Goal: Check status: Check status

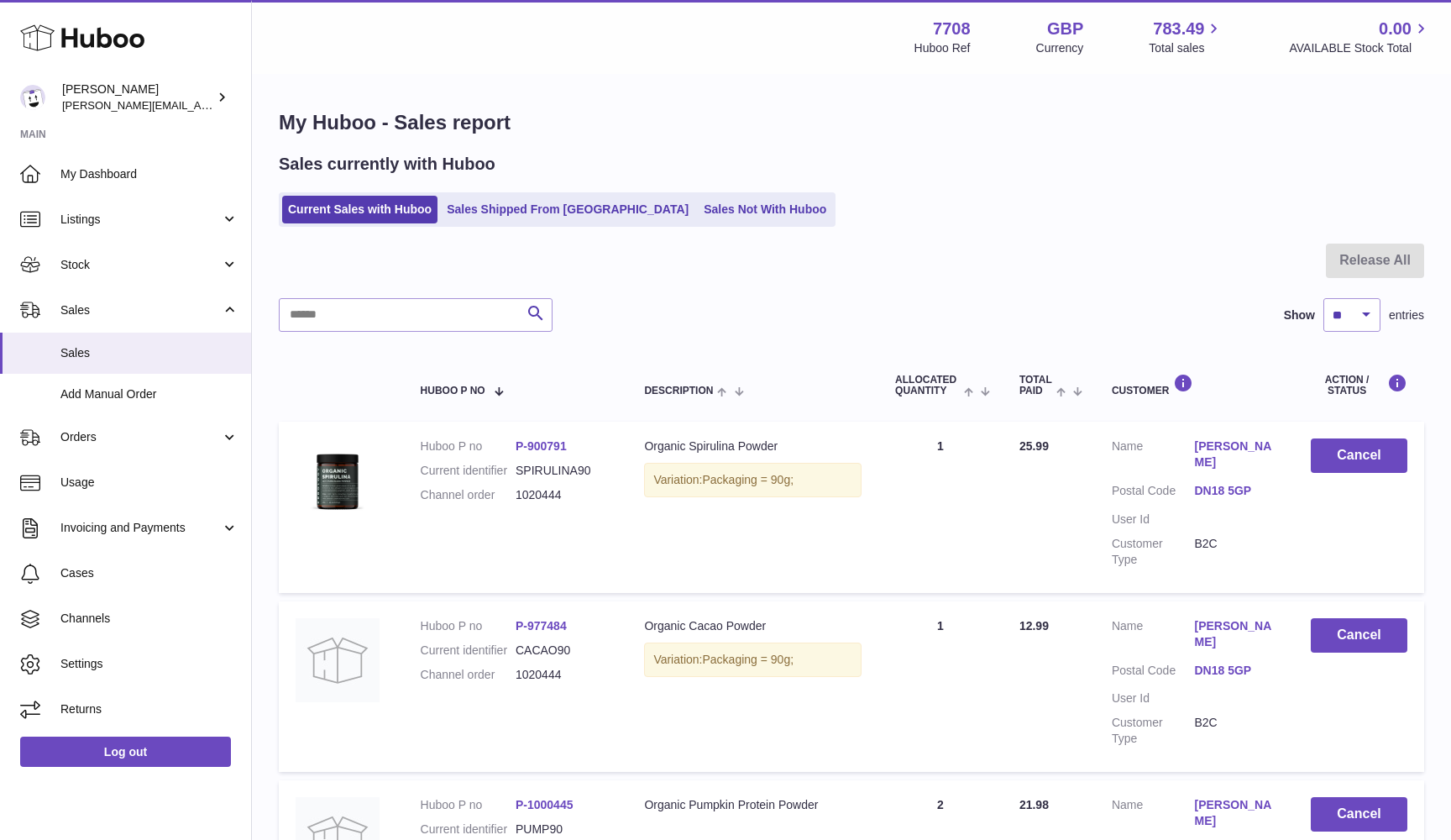
click at [341, 195] on ul "Current Sales with Huboo Sales Shipped From Huboo Sales Not With Huboo" at bounding box center [557, 210] width 557 height 34
click at [340, 200] on link "Current Sales with Huboo" at bounding box center [360, 209] width 155 height 28
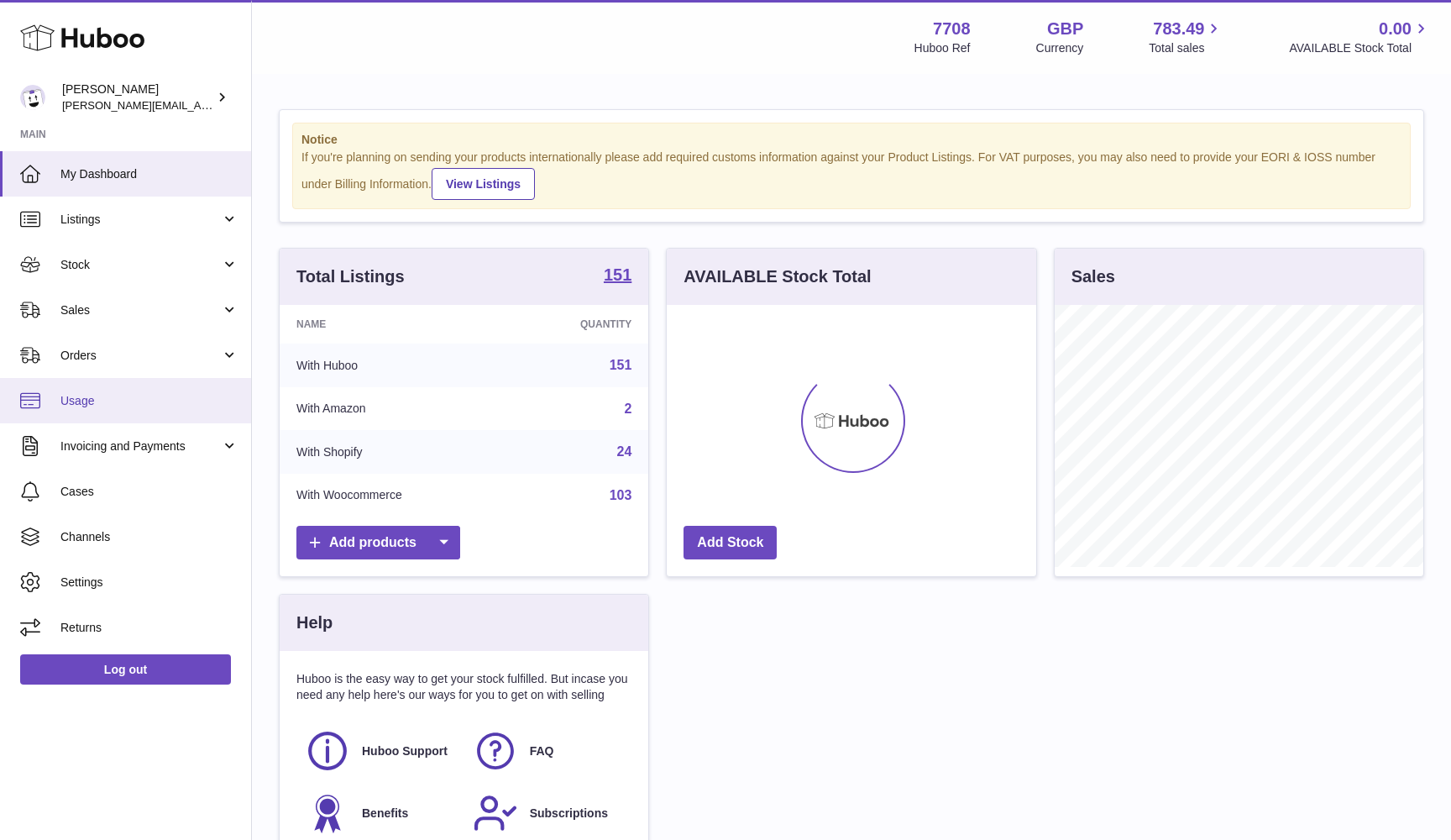
scroll to position [262, 369]
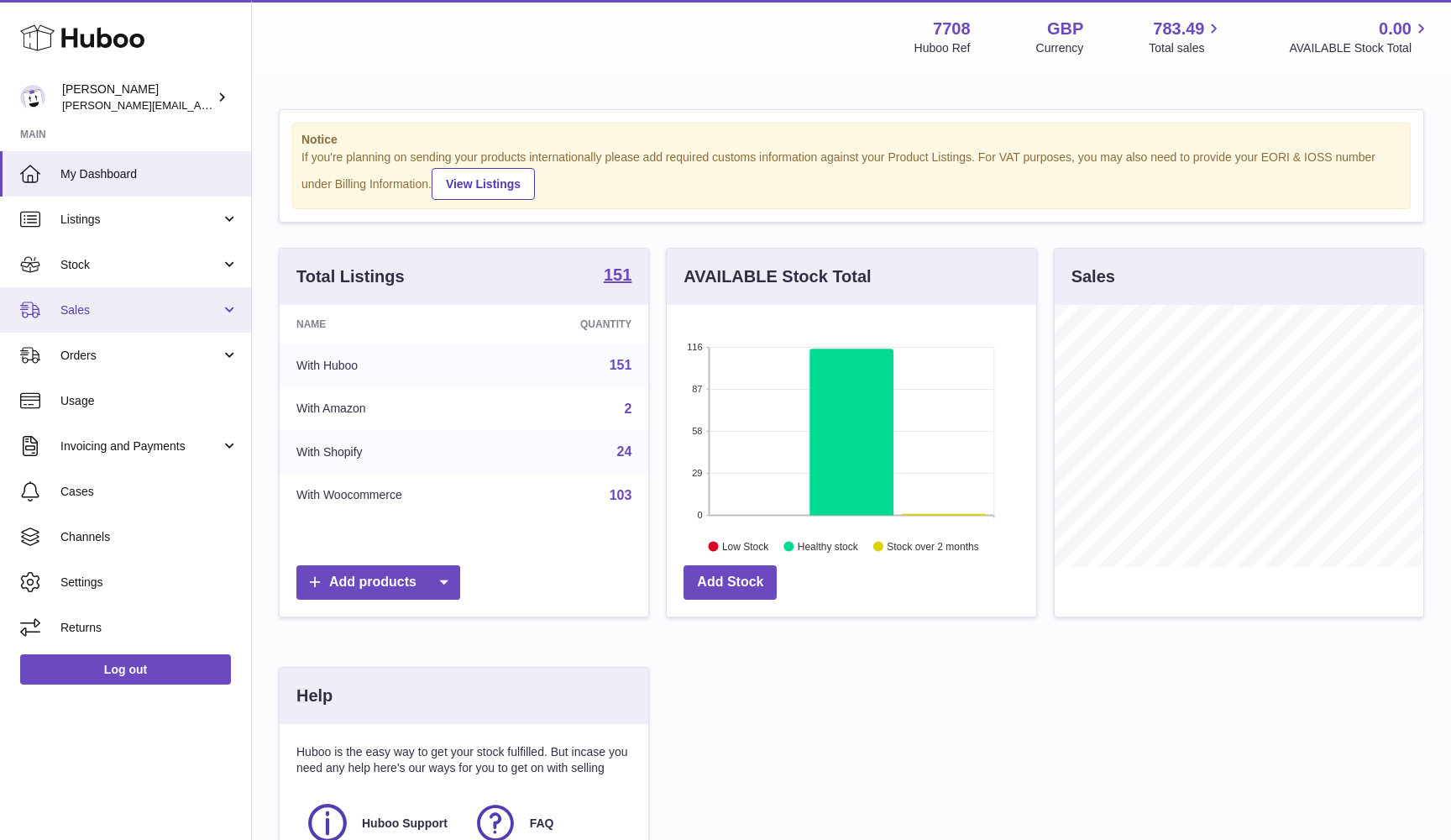
click at [94, 317] on link "Sales" at bounding box center [125, 309] width 251 height 45
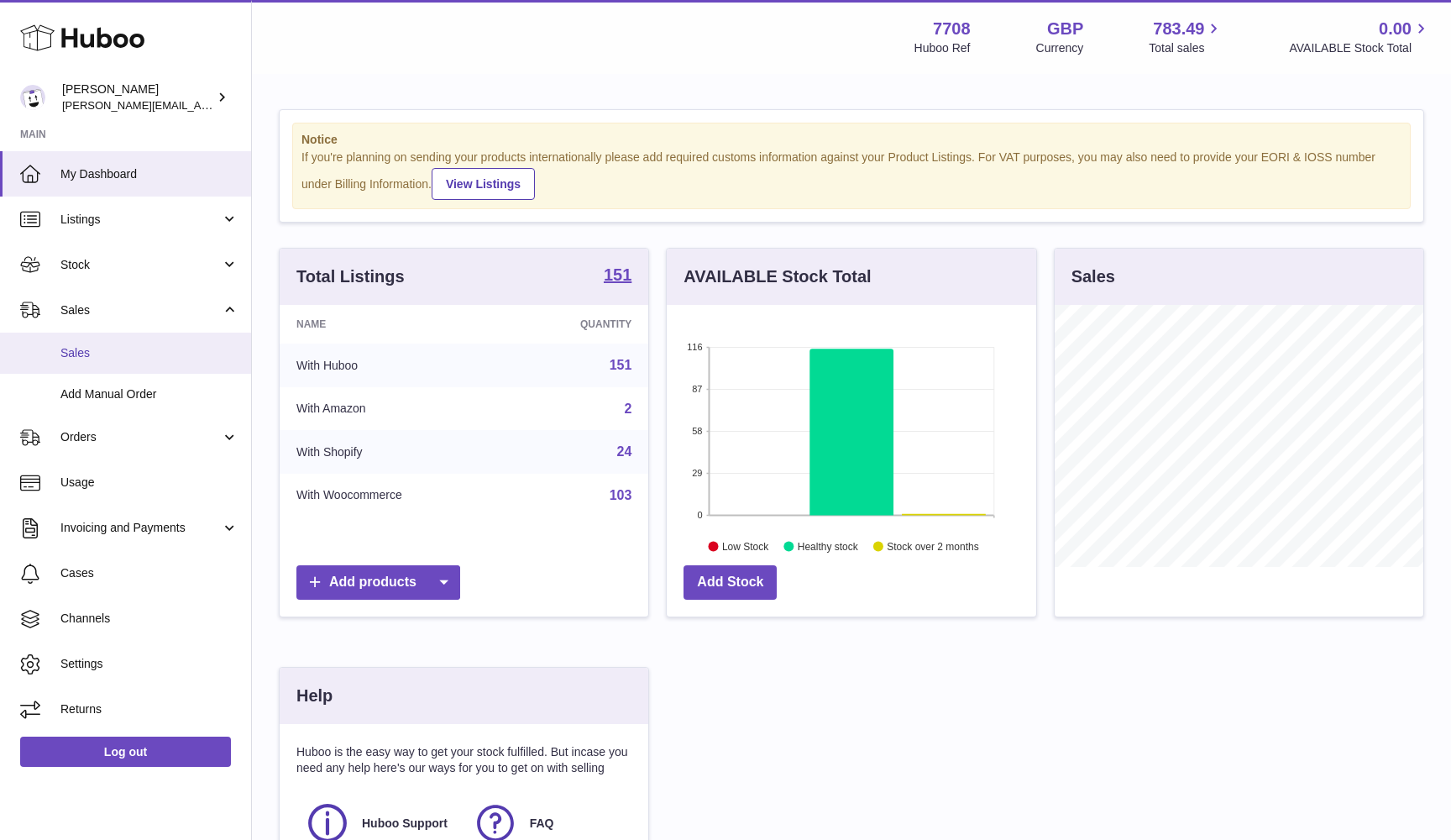
click at [88, 353] on span "Sales" at bounding box center [149, 353] width 178 height 16
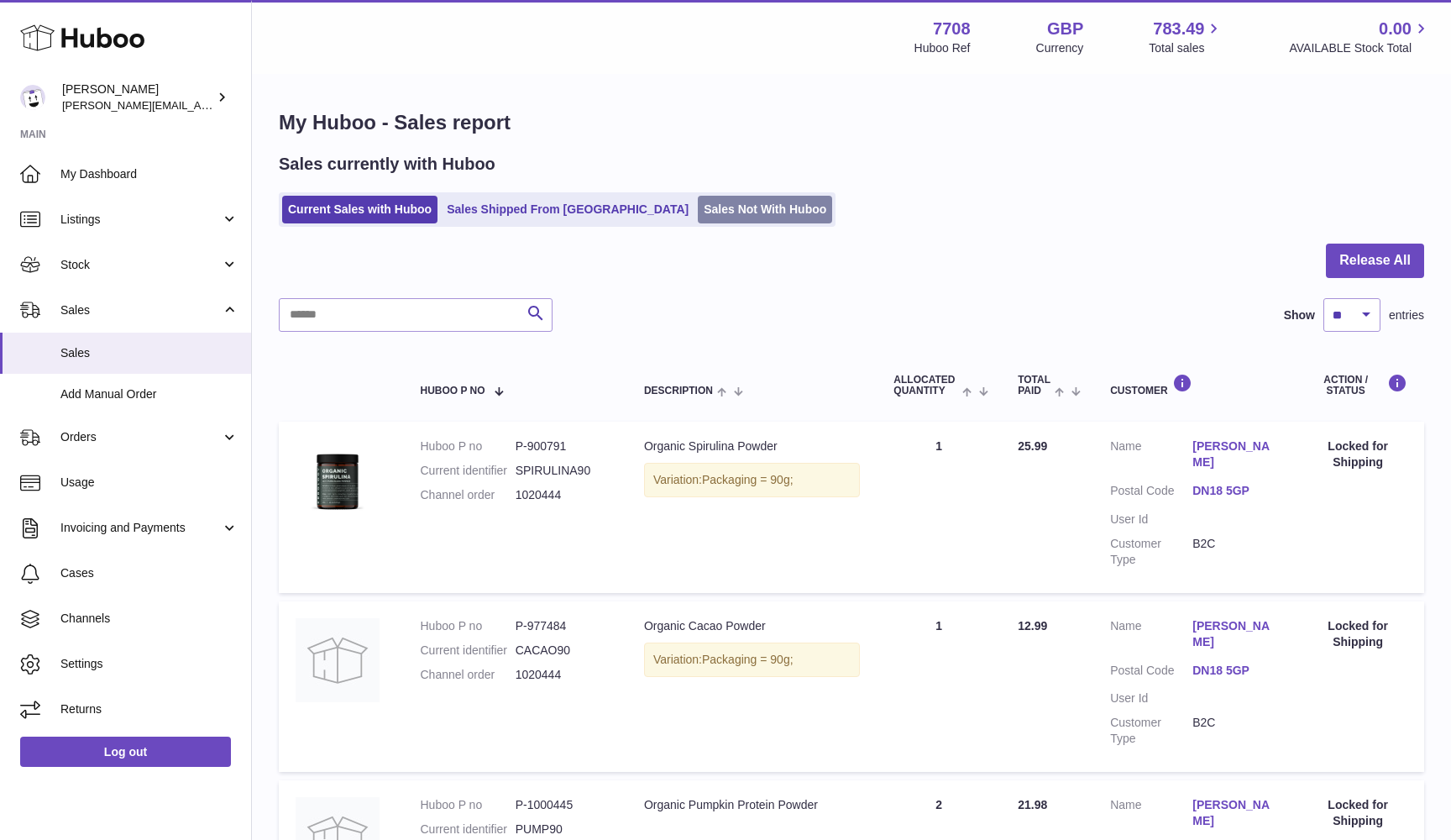
click at [699, 211] on link "Sales Not With Huboo" at bounding box center [765, 209] width 134 height 28
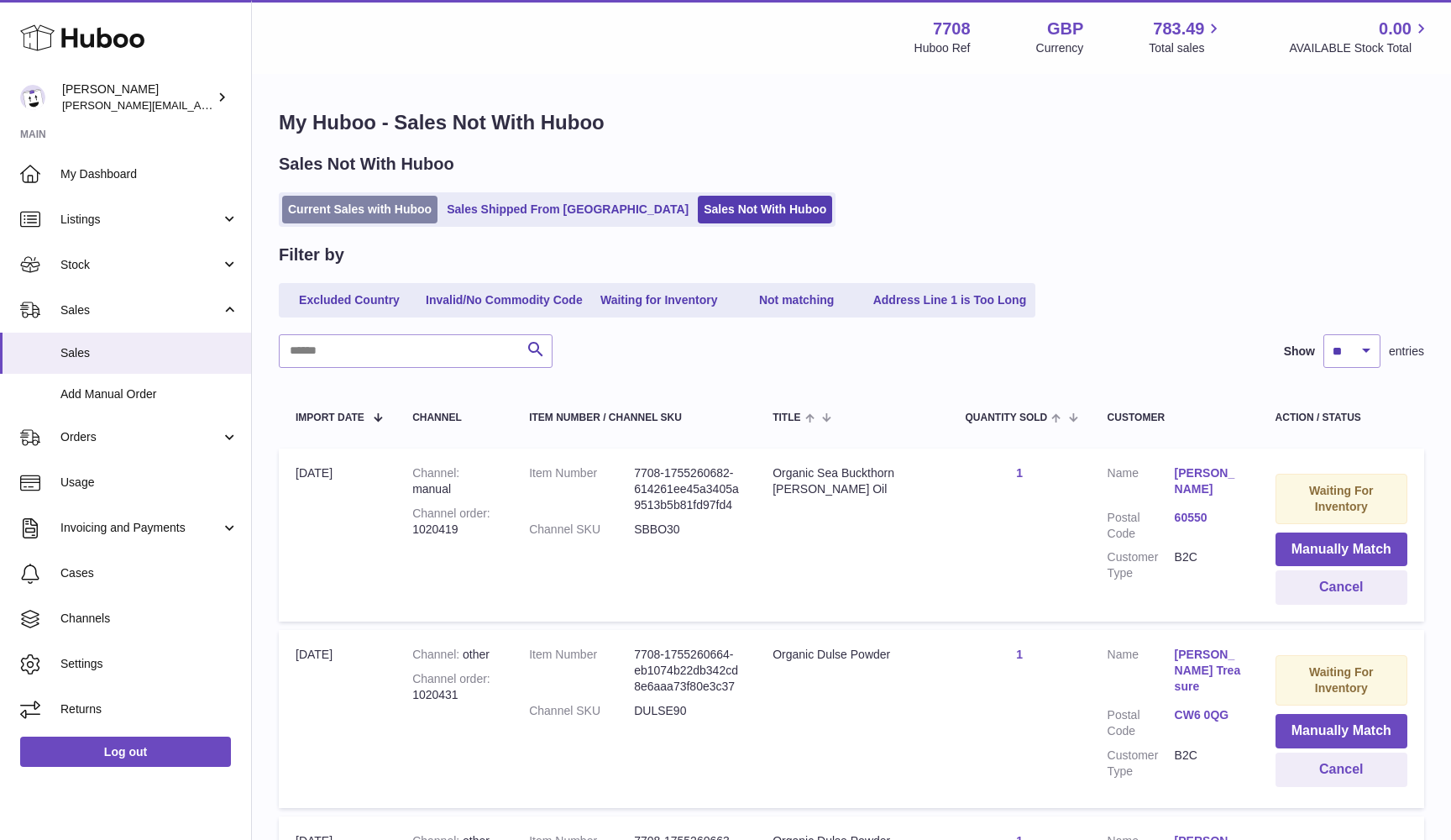
click at [340, 213] on link "Current Sales with Huboo" at bounding box center [360, 209] width 155 height 28
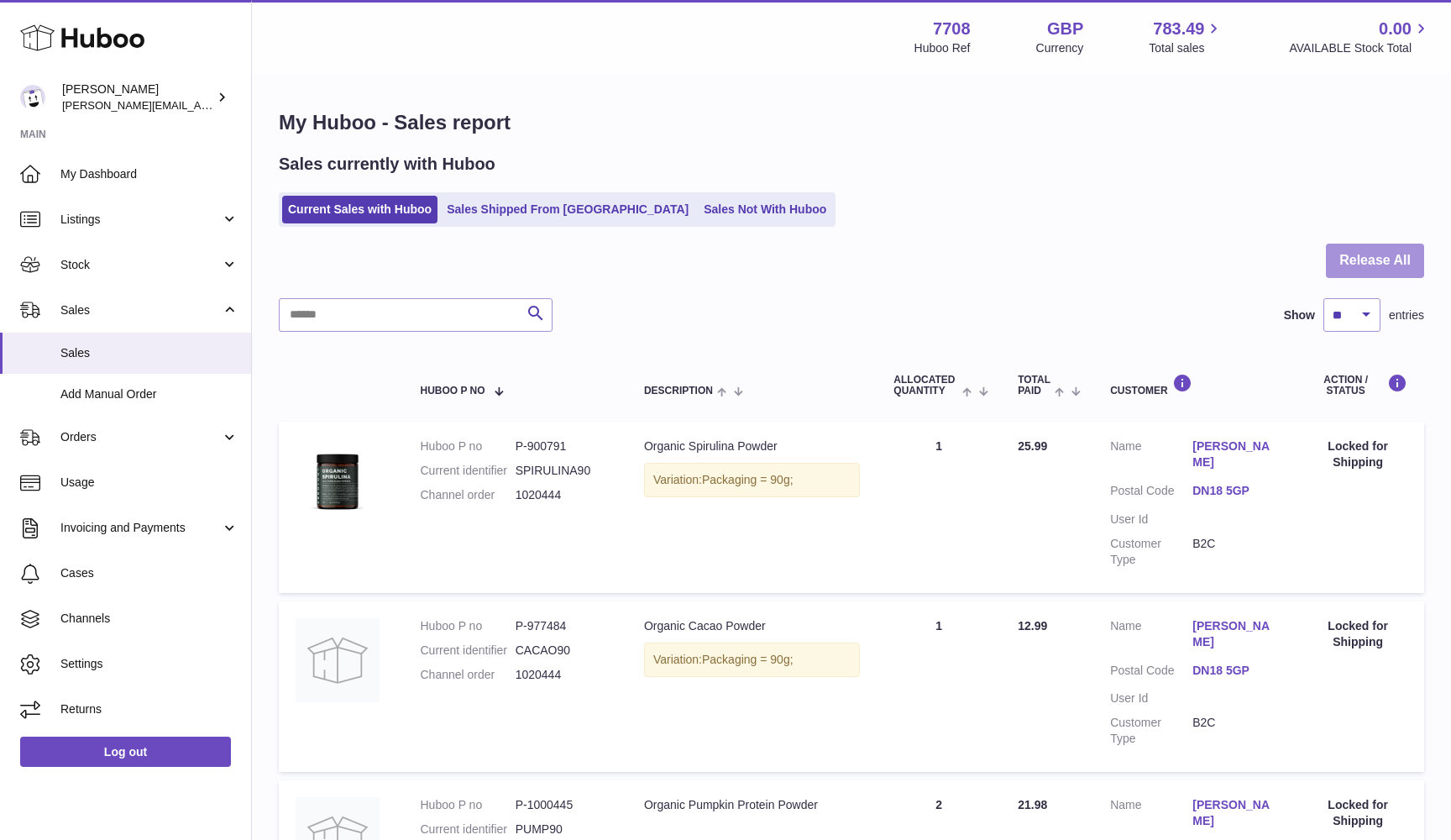
click at [1395, 261] on button "Release All" at bounding box center [1375, 260] width 99 height 34
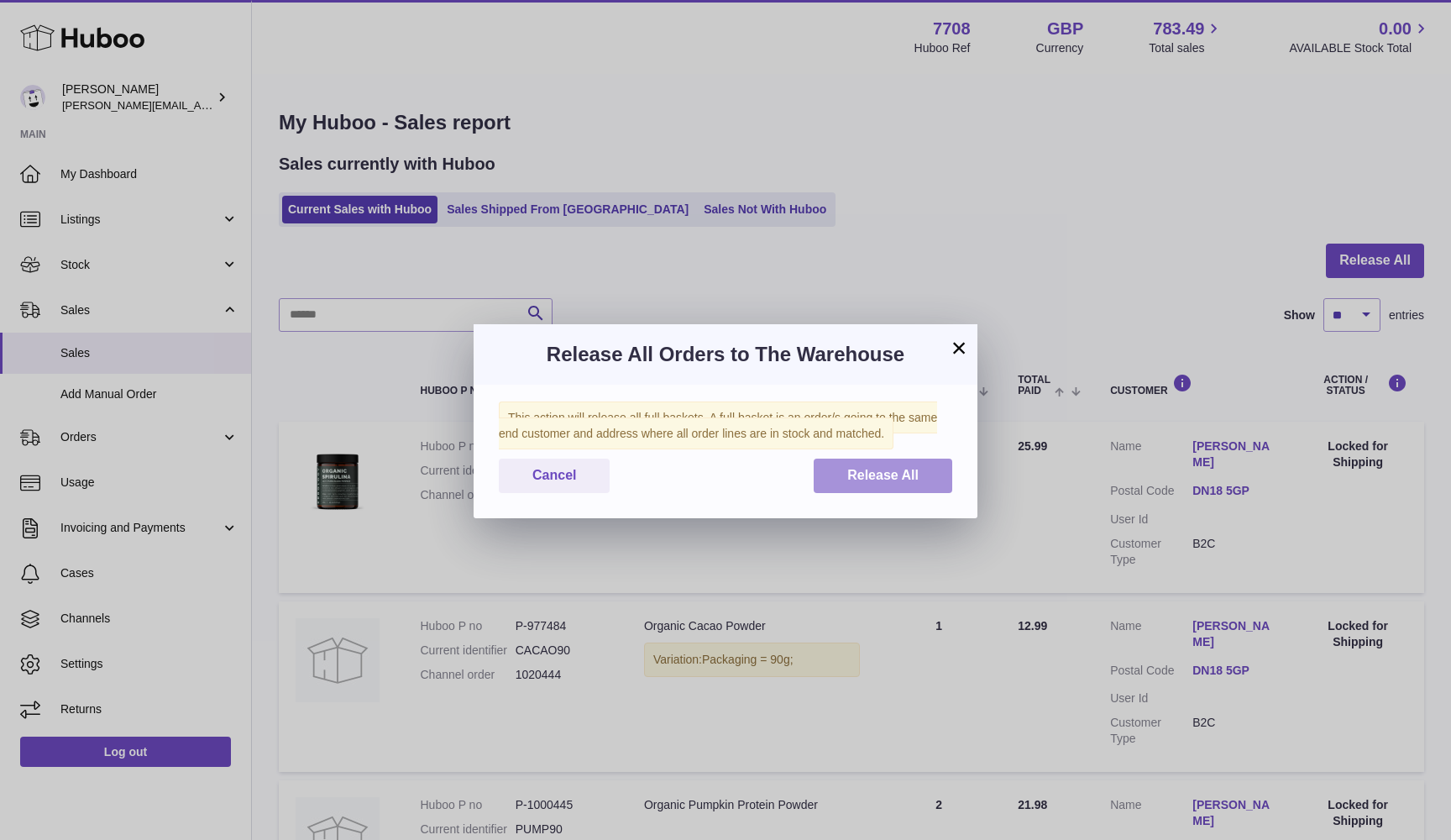
click at [908, 486] on button "Release All" at bounding box center [882, 475] width 139 height 34
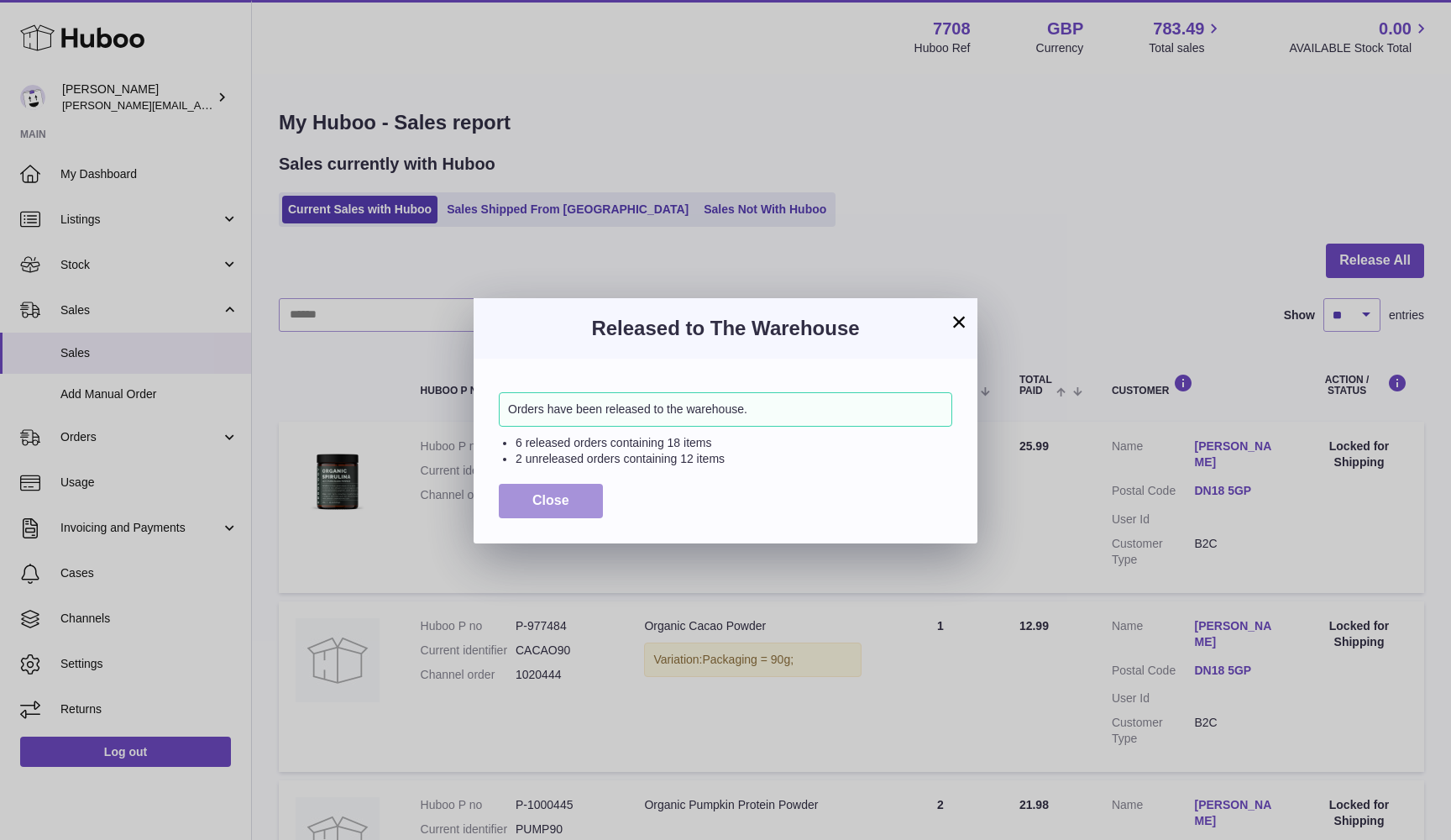
click at [541, 499] on span "Close" at bounding box center [550, 499] width 37 height 14
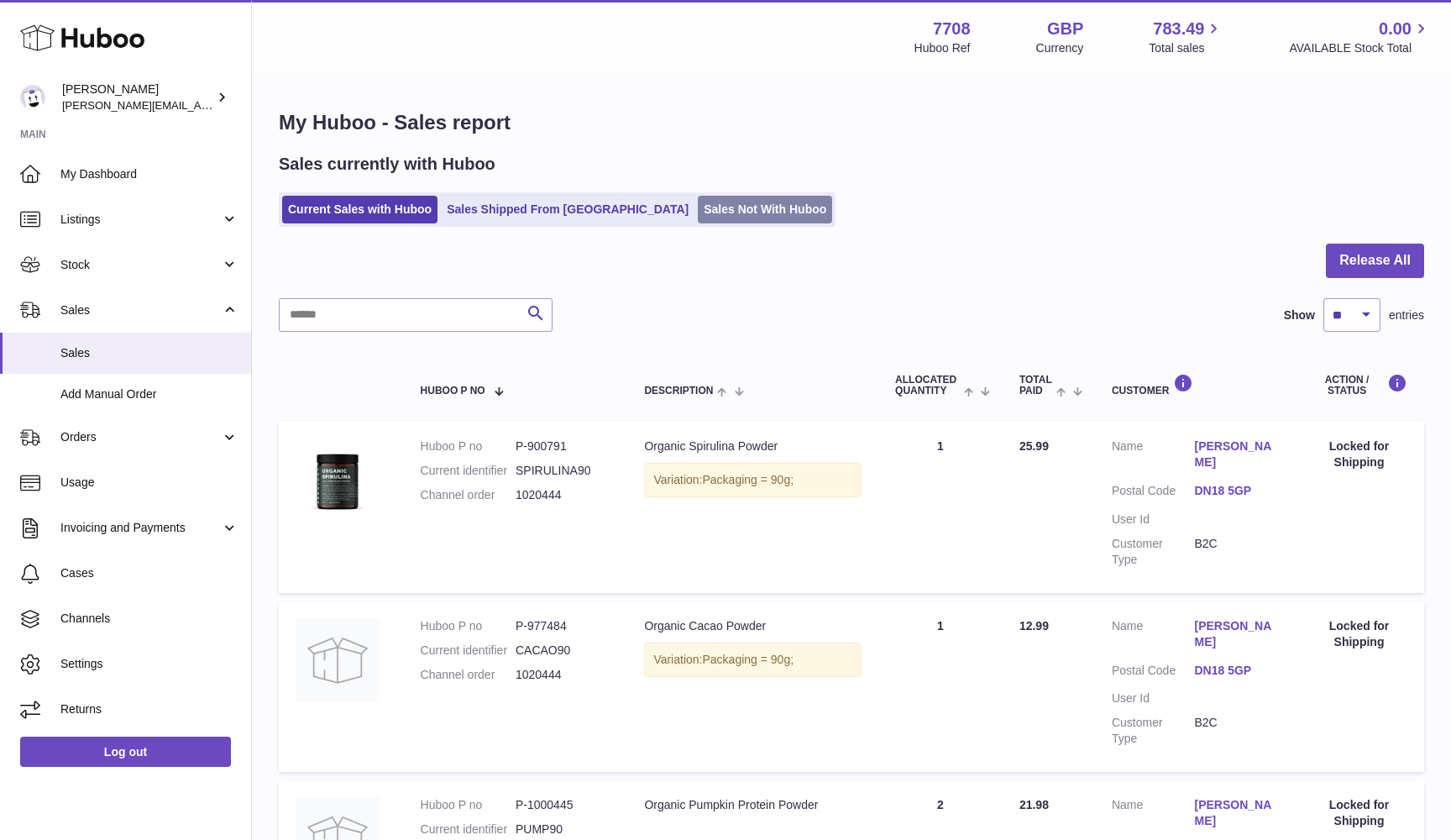
click at [700, 202] on link "Sales Not With Huboo" at bounding box center [765, 209] width 134 height 28
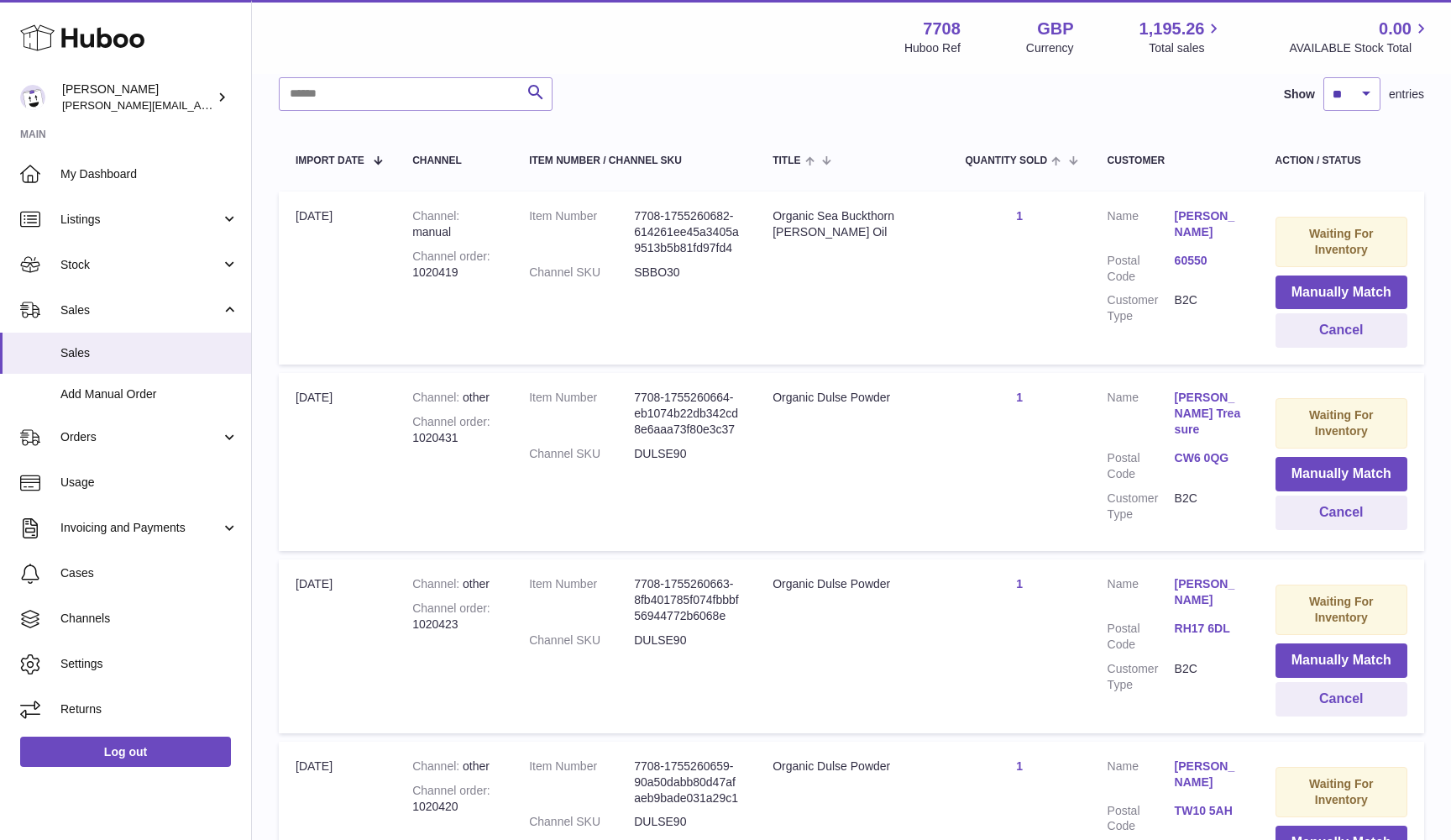
scroll to position [251, 0]
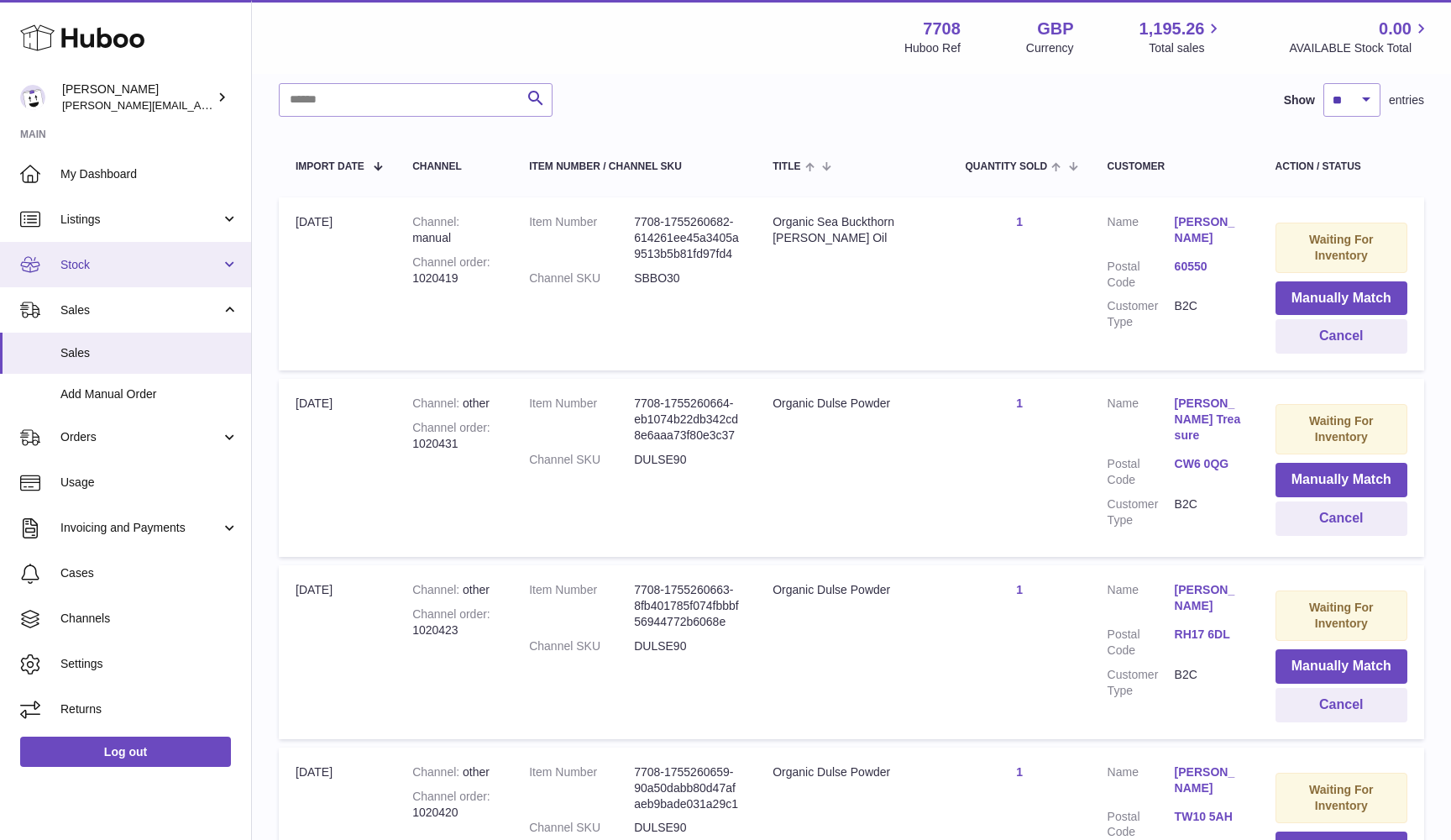
click at [130, 267] on span "Stock" at bounding box center [141, 265] width 161 height 16
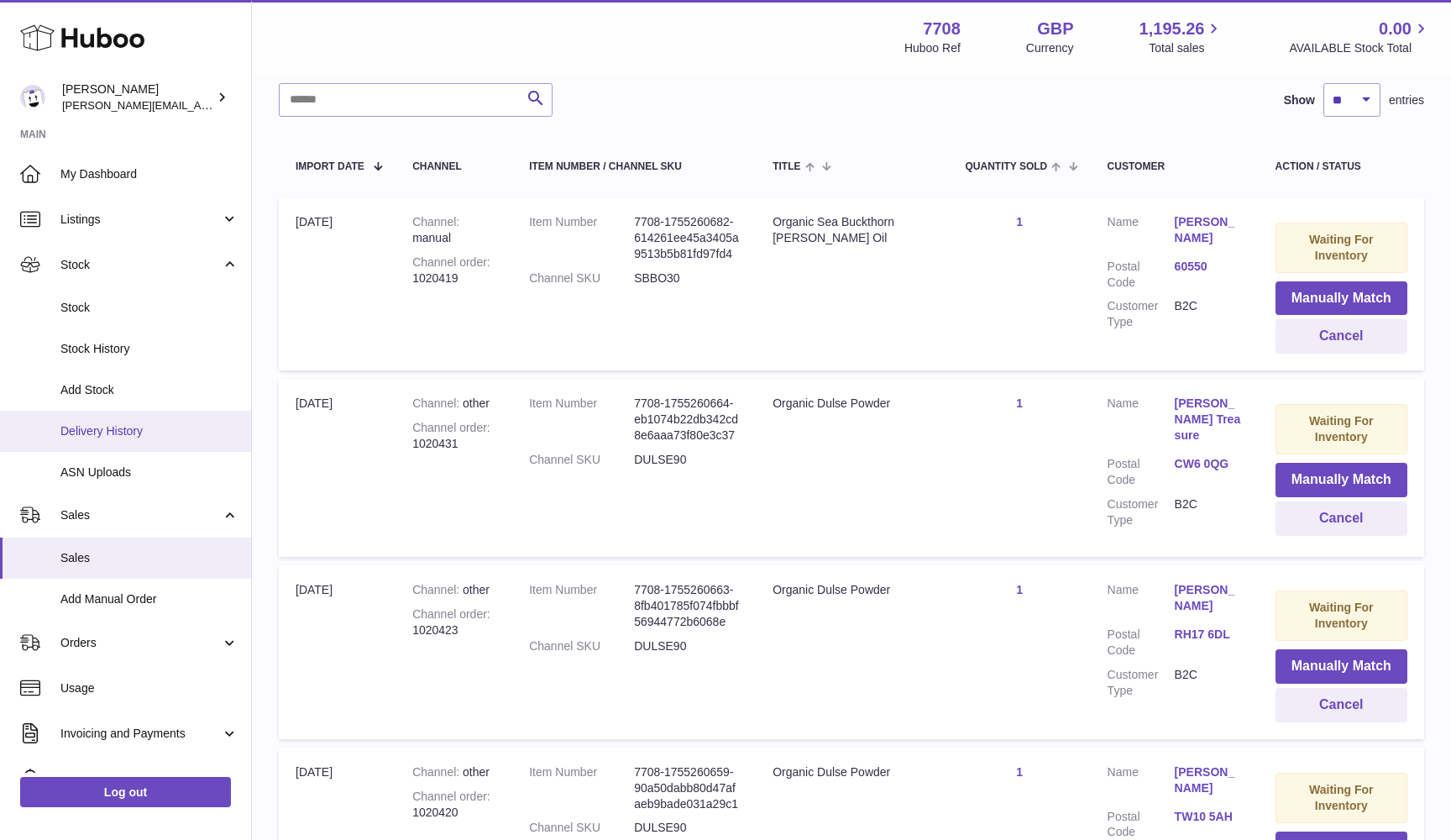
click at [111, 416] on link "Delivery History" at bounding box center [125, 431] width 251 height 41
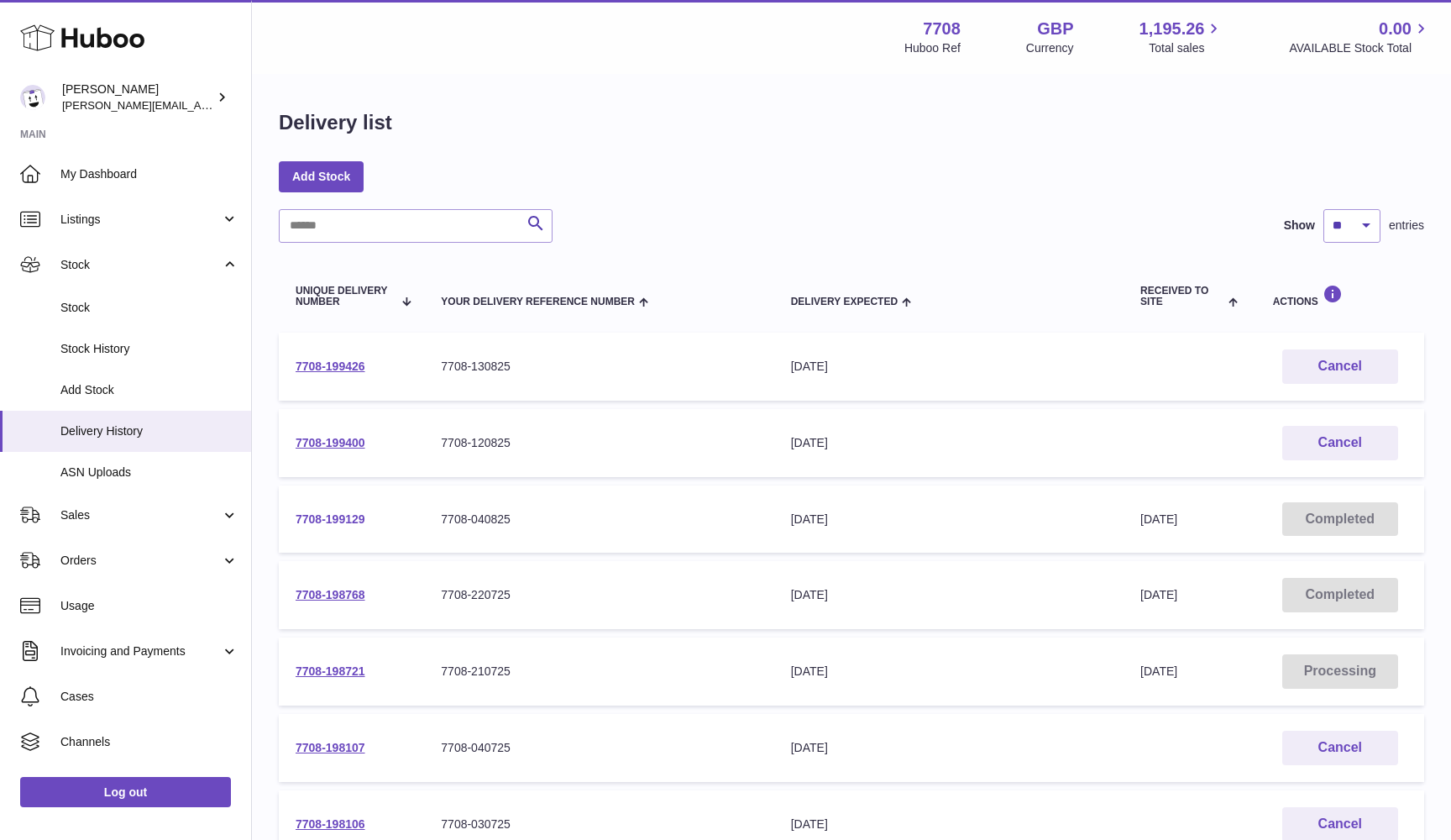
click at [319, 516] on link "7708-199129" at bounding box center [330, 519] width 70 height 13
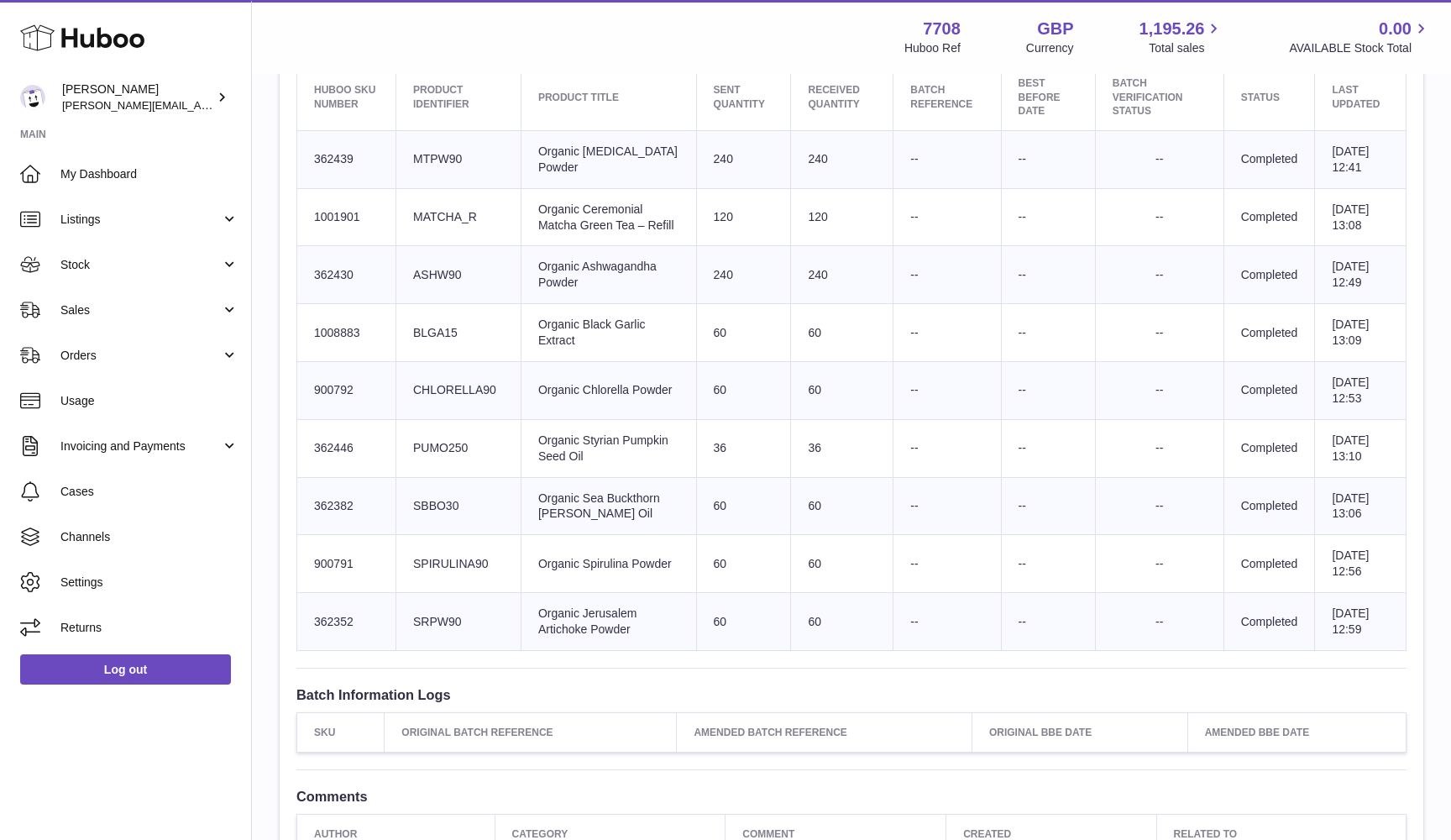
scroll to position [674, 0]
drag, startPoint x: 418, startPoint y: 149, endPoint x: 449, endPoint y: 373, distance: 226.1
click at [449, 373] on tbody "Huboo SKU Number 362439 Client Identifier MTPW90 Product title Organic [MEDICAL…" at bounding box center [852, 389] width 1109 height 519
drag, startPoint x: 449, startPoint y: 730, endPoint x: 438, endPoint y: 564, distance: 166.4
click at [438, 564] on tbody "Huboo SKU Number 362439 Client Identifier MTPW90 Product title Organic [MEDICAL…" at bounding box center [852, 389] width 1109 height 519
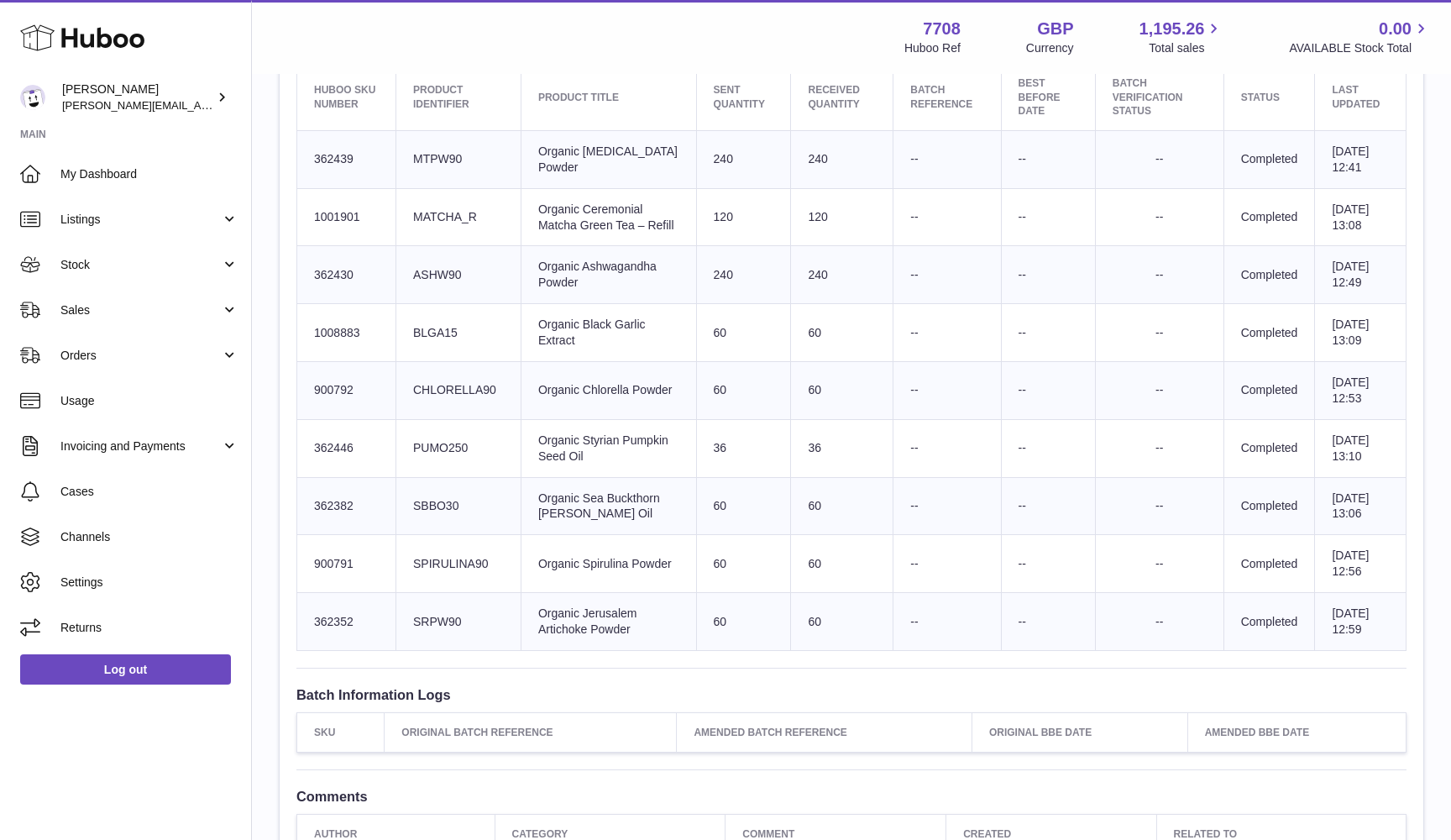
click at [425, 535] on td "Client Identifier SBBO30" at bounding box center [458, 505] width 125 height 58
click at [894, 651] on td "60" at bounding box center [842, 622] width 102 height 58
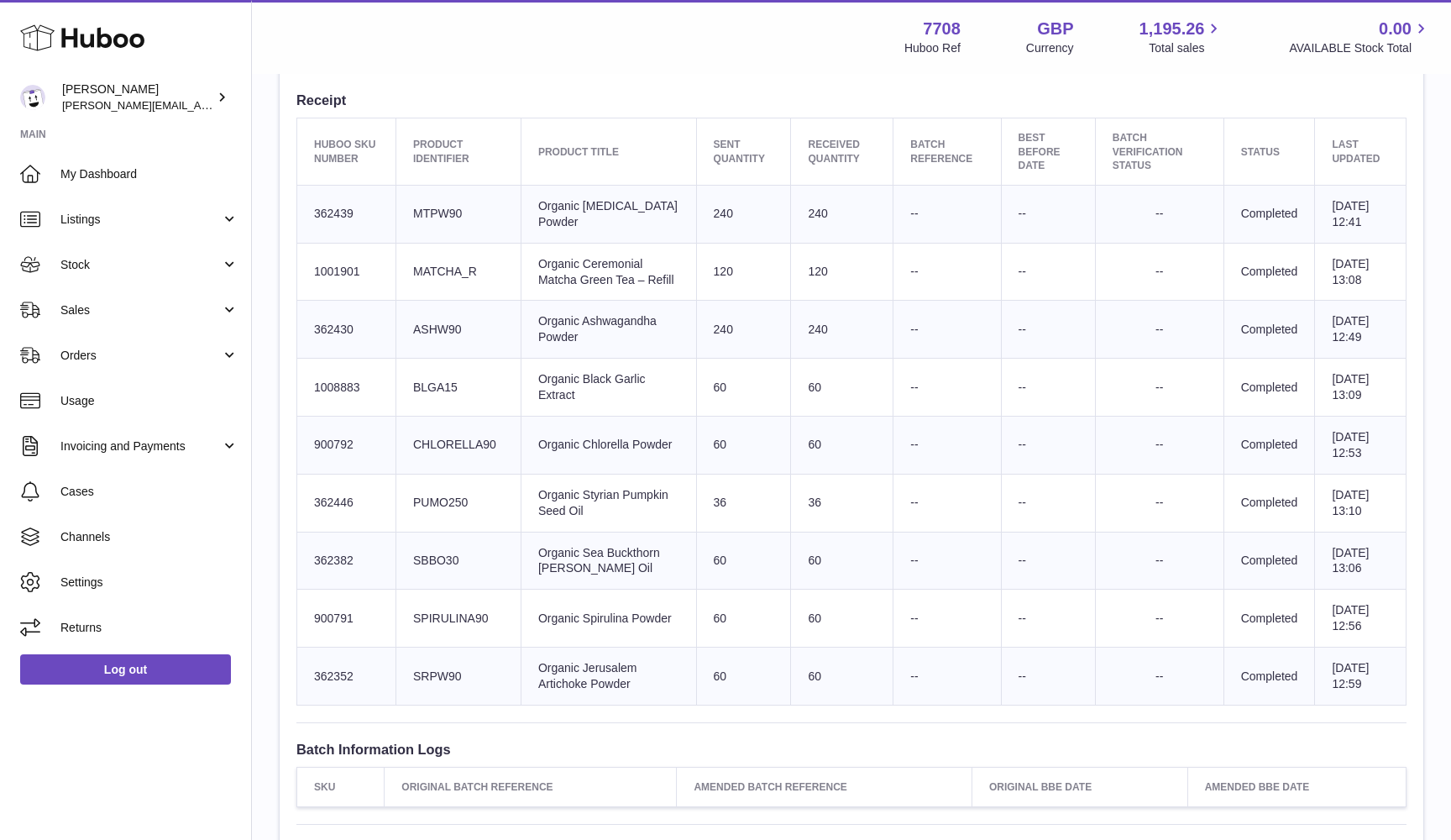
scroll to position [619, 0]
click at [433, 282] on td "Client Identifier MATCHA_R" at bounding box center [458, 272] width 125 height 58
